Goal: Information Seeking & Learning: Learn about a topic

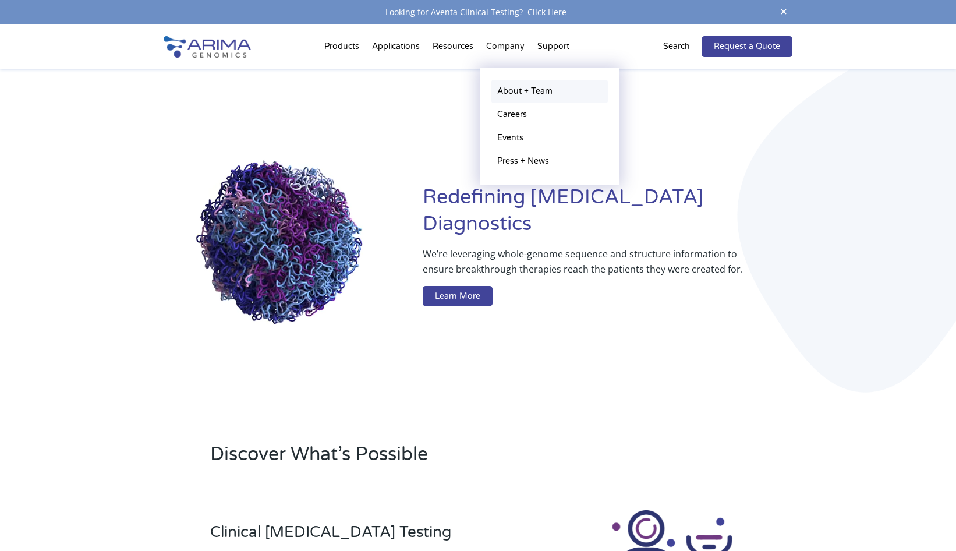
click at [509, 83] on link "About + Team" at bounding box center [550, 91] width 117 height 23
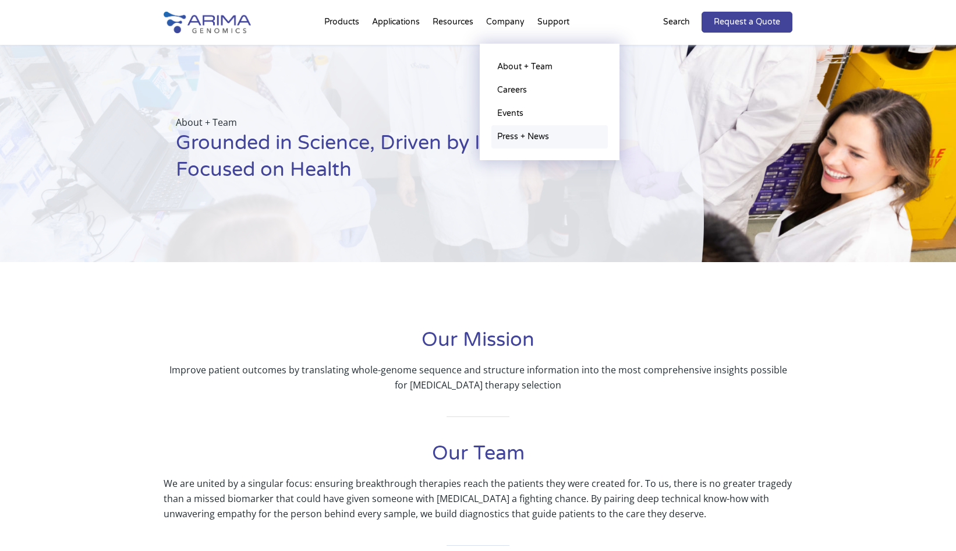
click at [523, 135] on link "Press + News" at bounding box center [550, 136] width 117 height 23
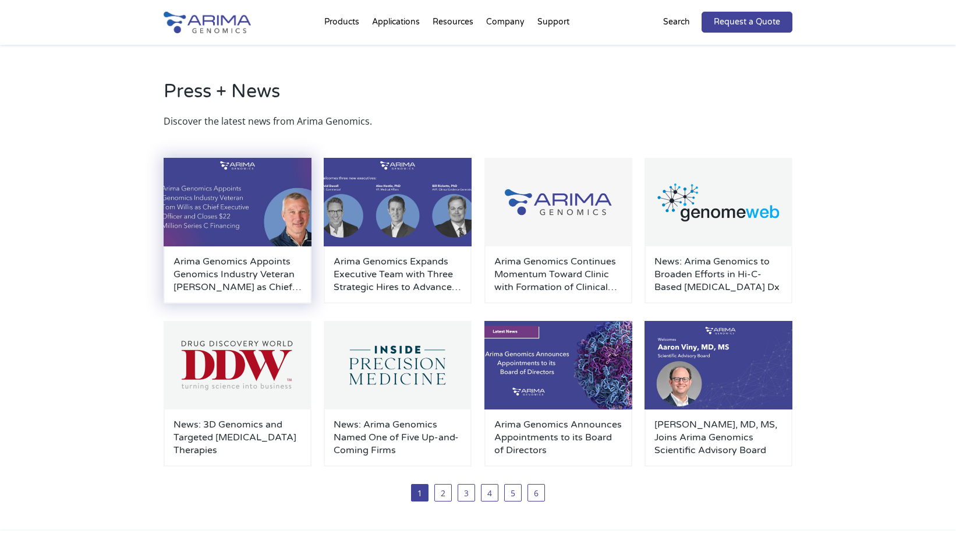
click at [279, 197] on img at bounding box center [238, 202] width 148 height 89
